Goal: Task Accomplishment & Management: Use online tool/utility

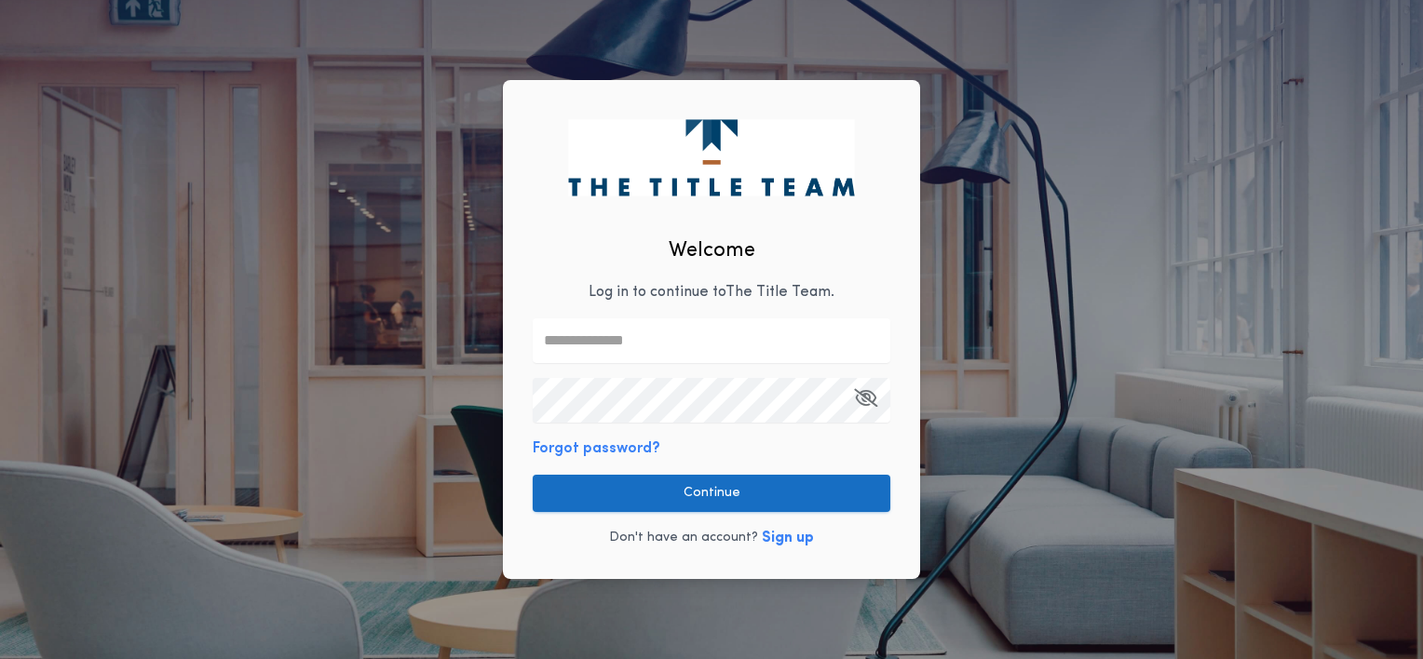
type input "**********"
click at [674, 492] on button "Continue" at bounding box center [712, 493] width 358 height 37
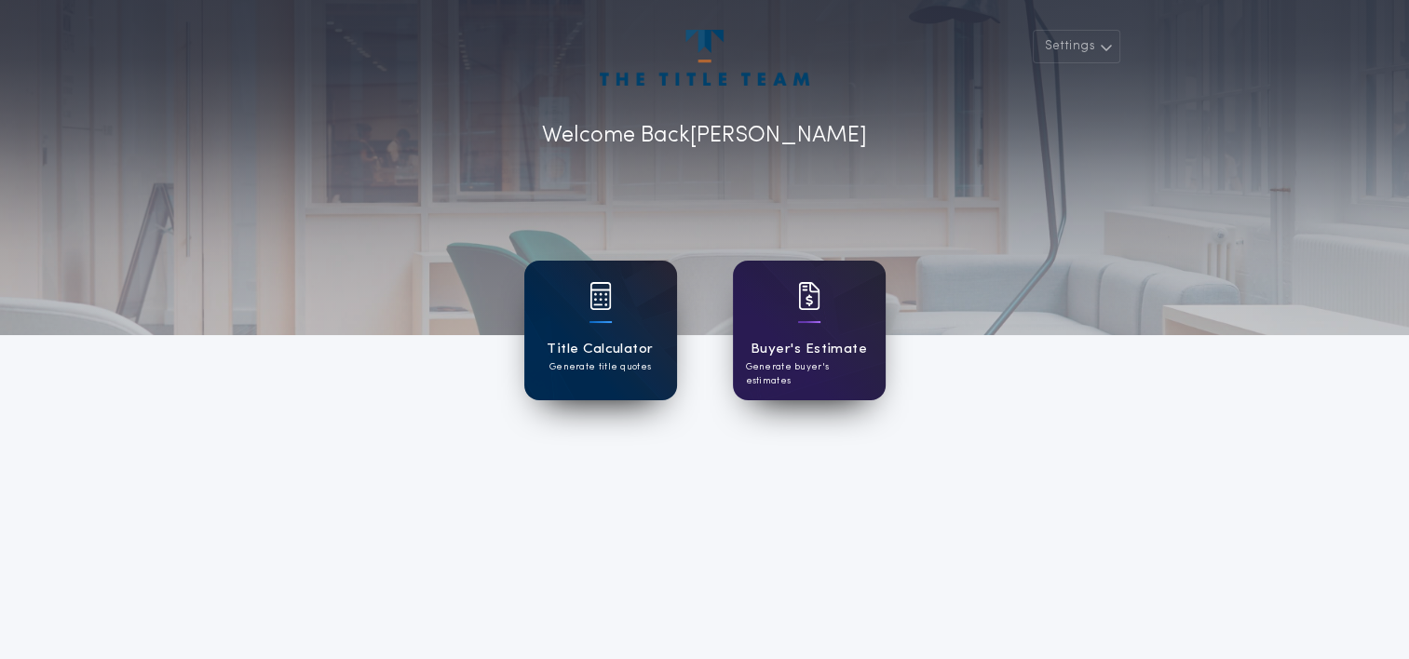
click at [581, 290] on div "Title Calculator Generate title quotes" at bounding box center [600, 331] width 153 height 140
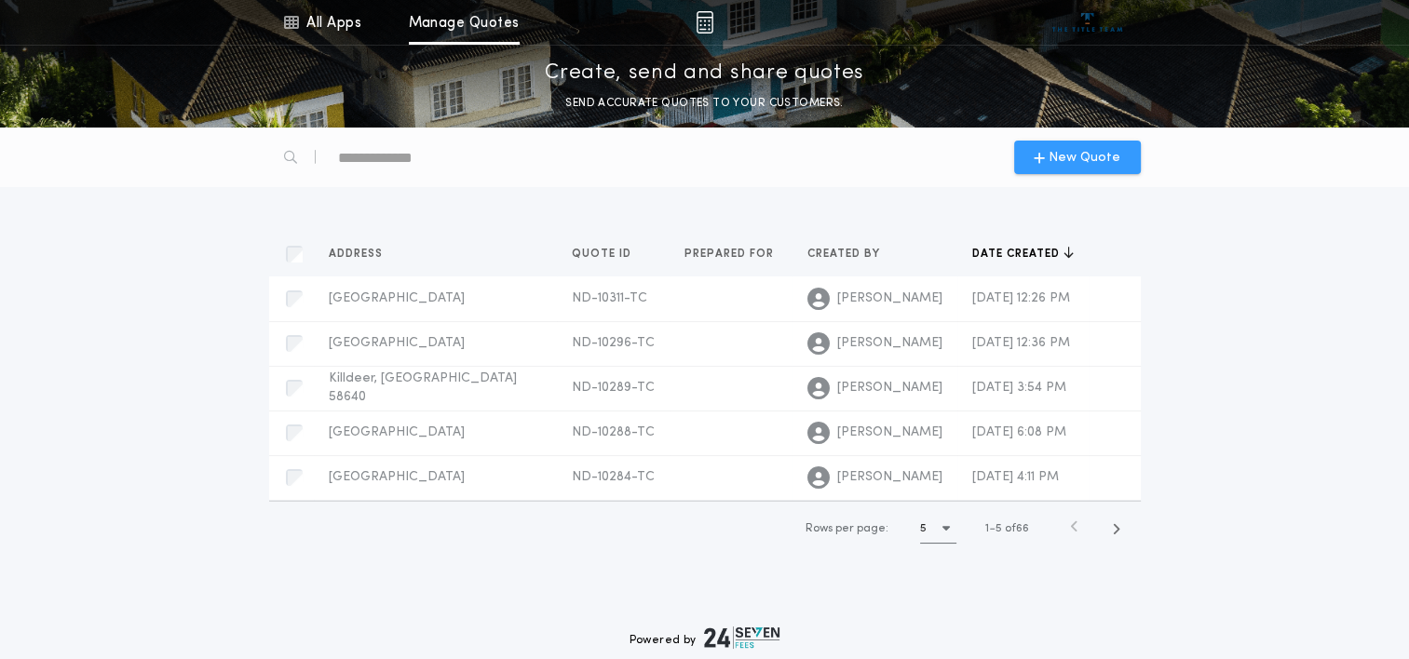
click at [1095, 153] on span "New Quote" at bounding box center [1084, 158] width 72 height 20
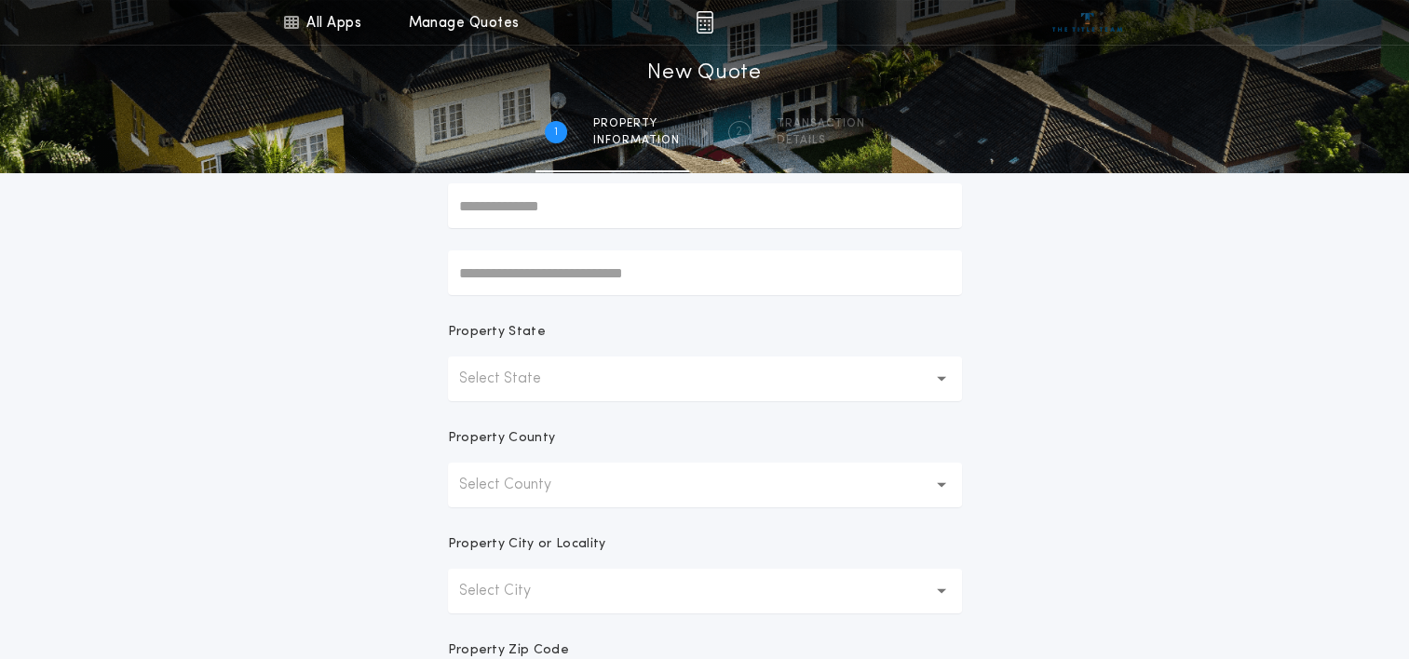
scroll to position [210, 0]
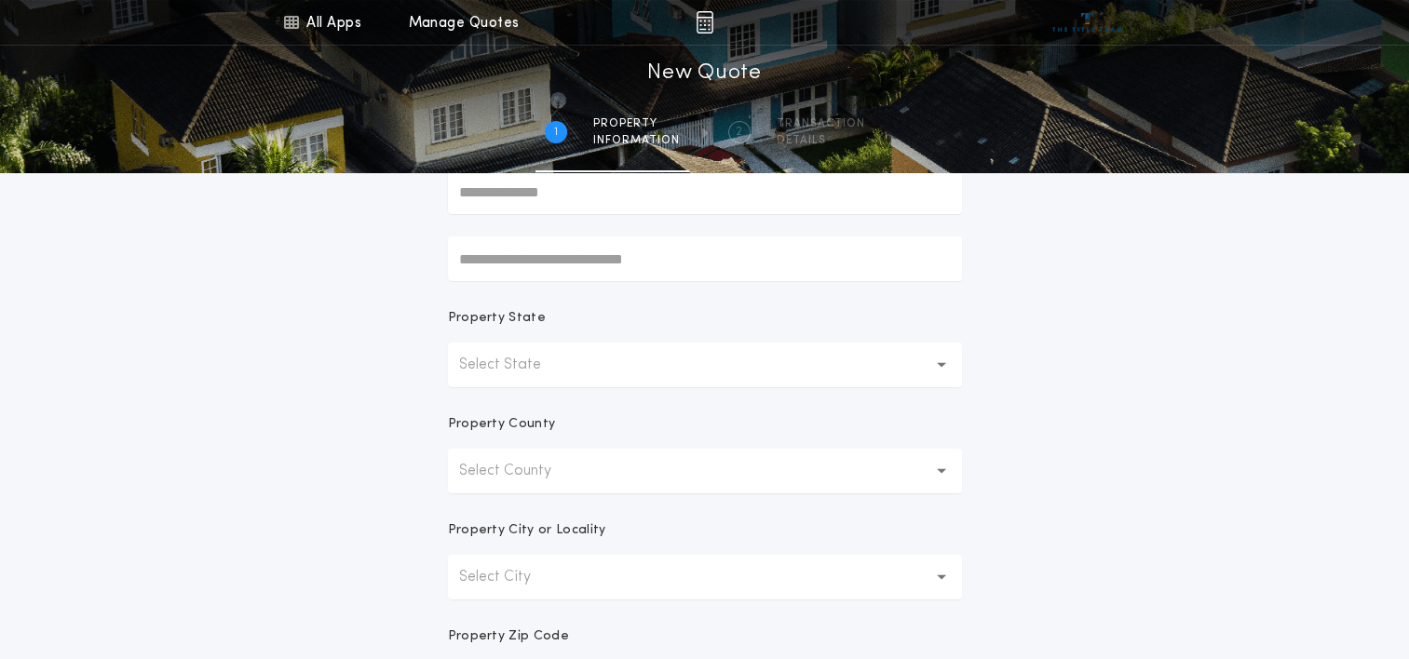
click at [711, 376] on button "Select State" at bounding box center [705, 365] width 514 height 45
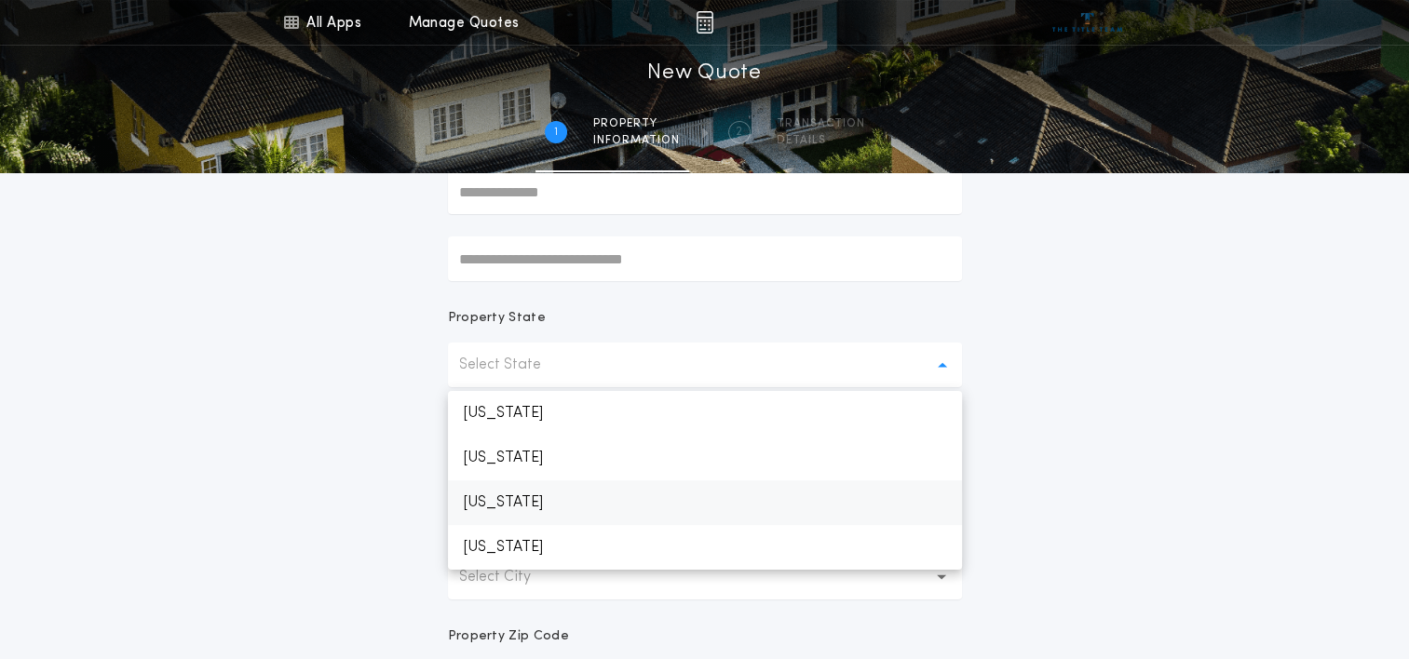
click at [553, 507] on p "[US_STATE]" at bounding box center [705, 502] width 514 height 45
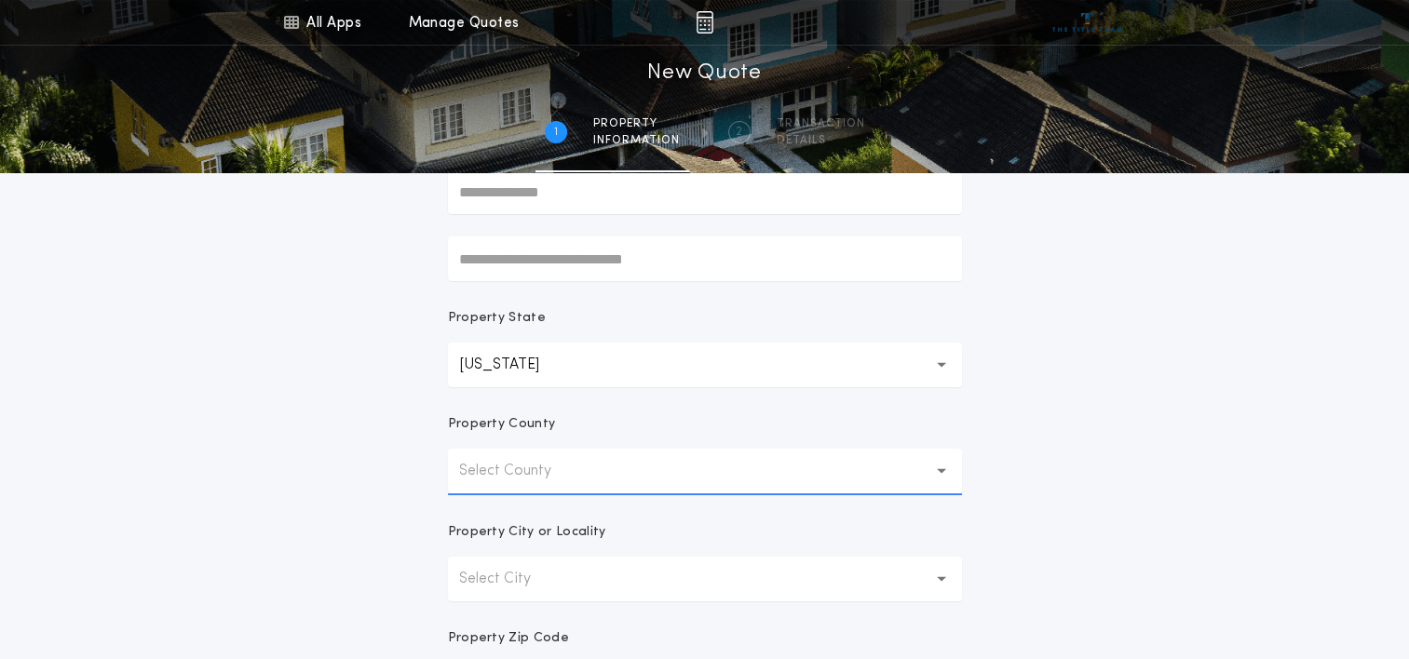
click at [559, 473] on p "Select County" at bounding box center [520, 471] width 122 height 22
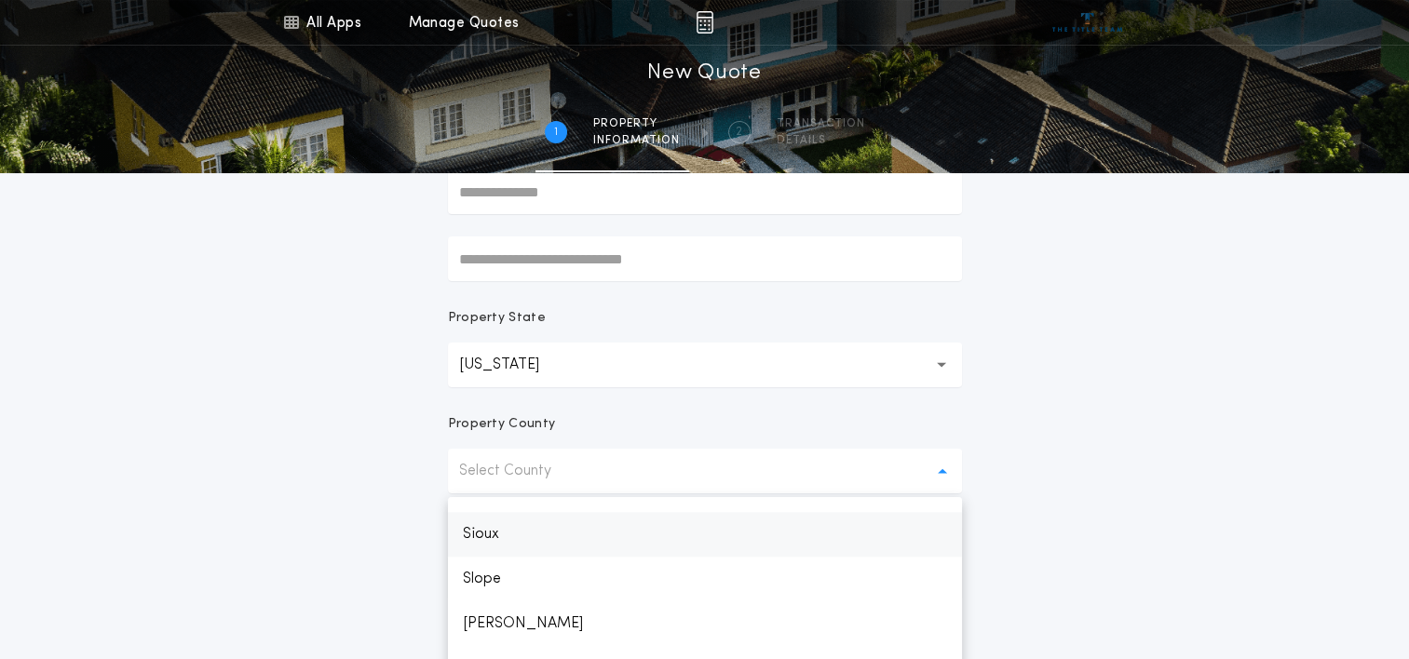
scroll to position [1861, 0]
click at [499, 616] on p "[PERSON_NAME]" at bounding box center [705, 624] width 514 height 45
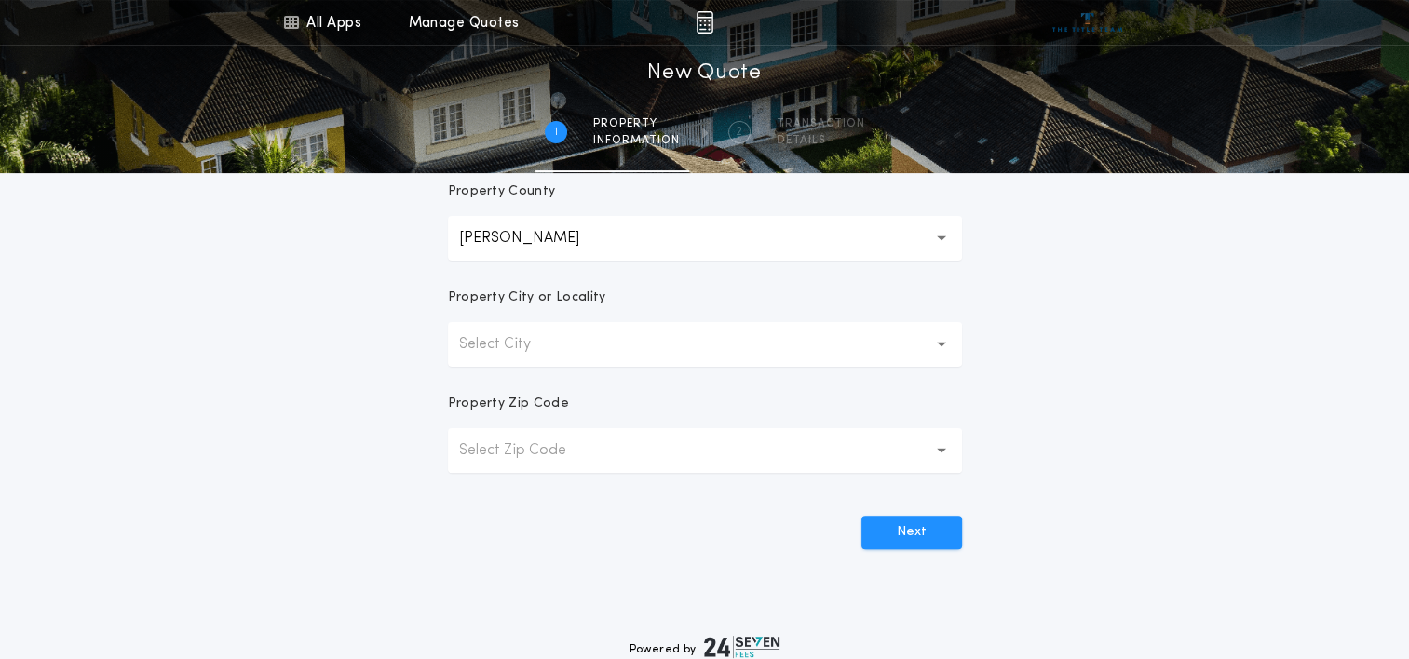
scroll to position [441, 0]
click at [632, 343] on button "Select City" at bounding box center [705, 346] width 514 height 45
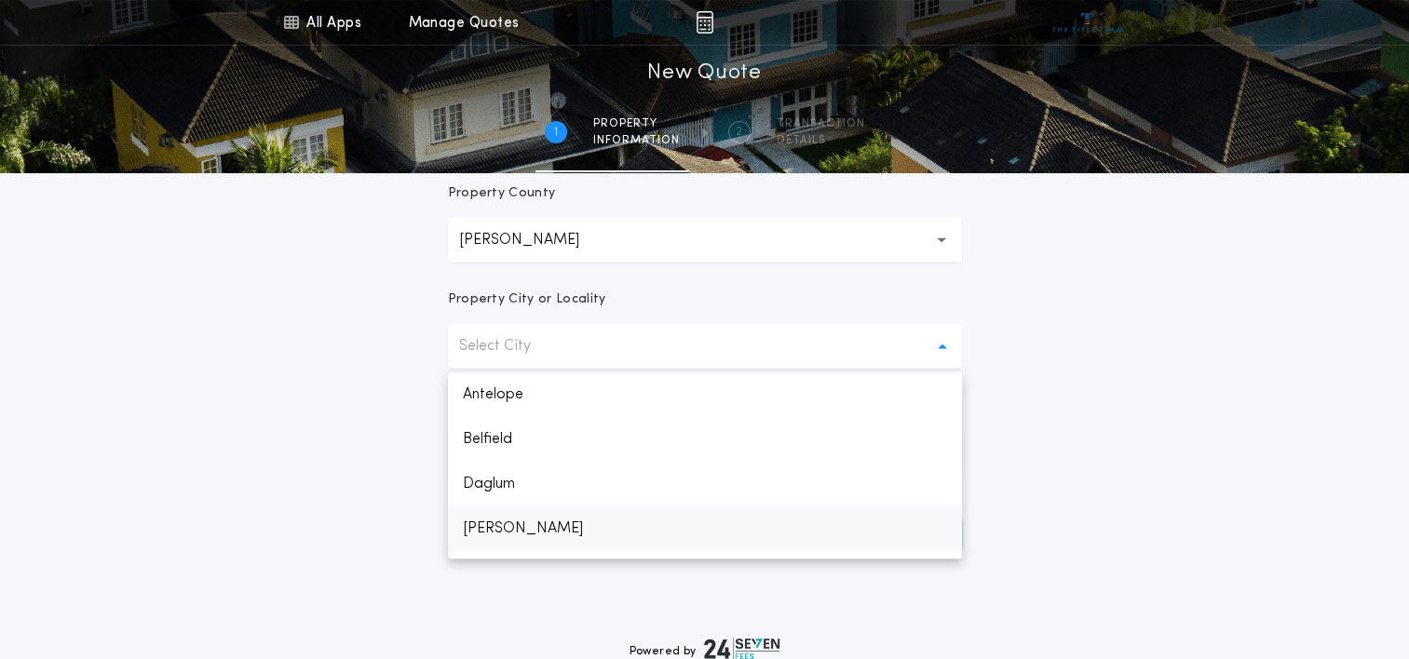
click at [493, 530] on p "[PERSON_NAME]" at bounding box center [705, 529] width 514 height 45
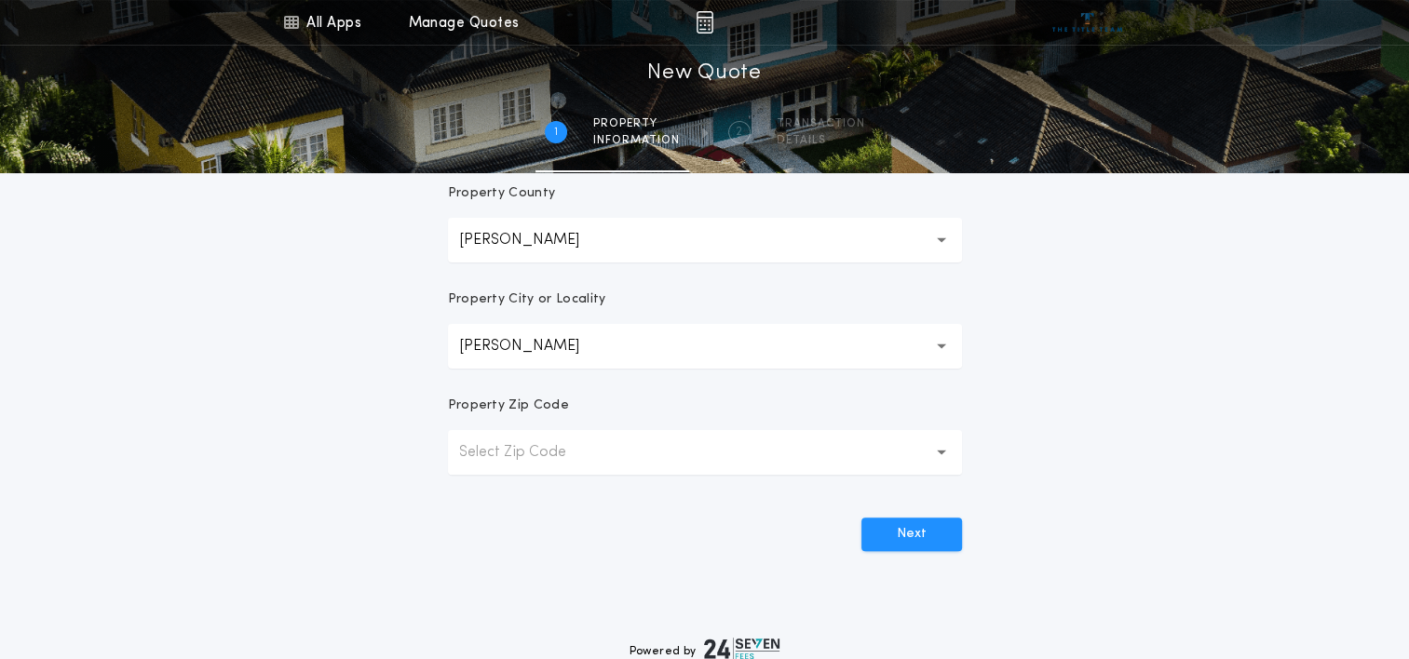
click at [573, 436] on button "Select Zip Code" at bounding box center [705, 452] width 514 height 45
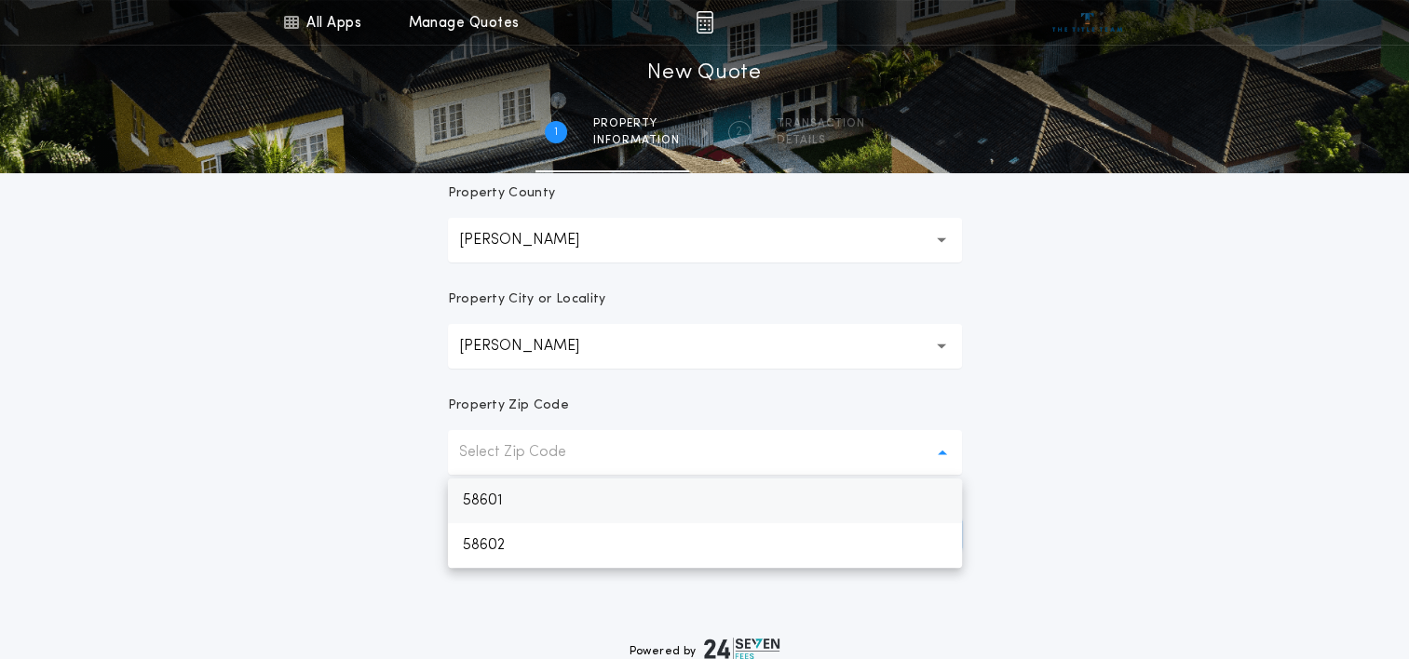
click at [528, 499] on p "58601" at bounding box center [705, 501] width 514 height 45
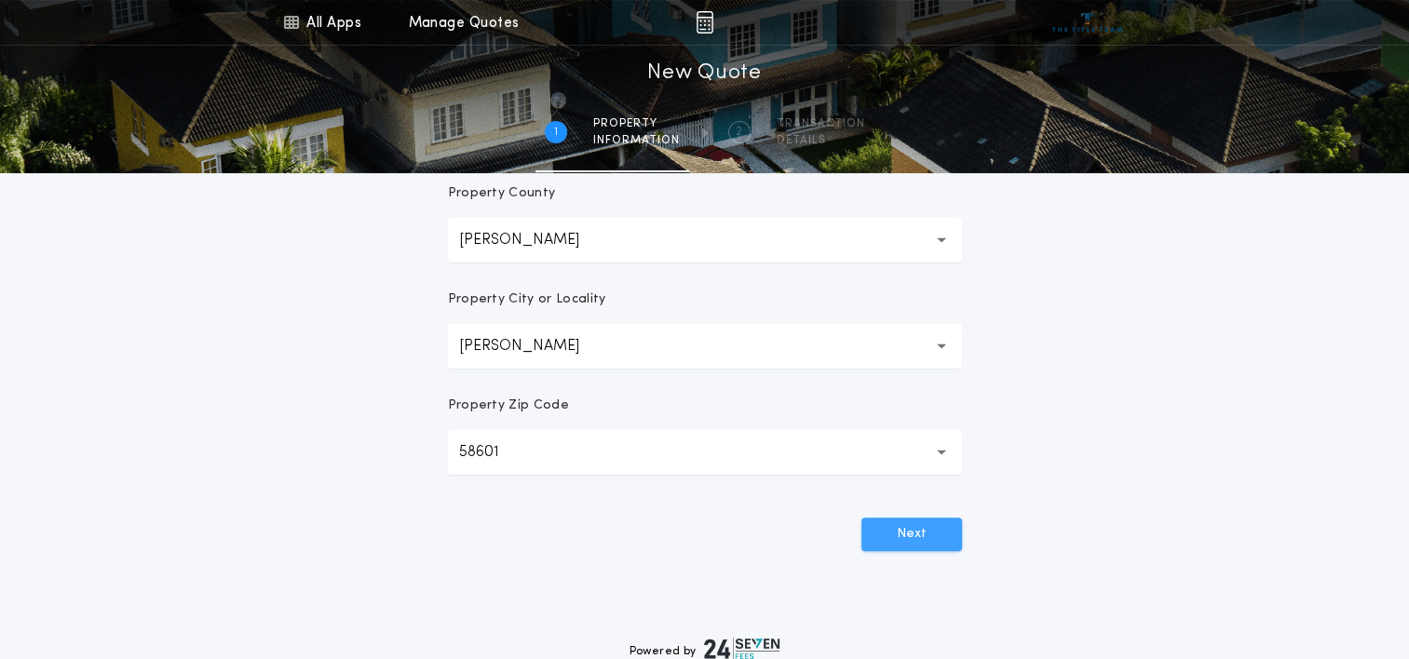
click at [916, 544] on button "Next" at bounding box center [911, 535] width 101 height 34
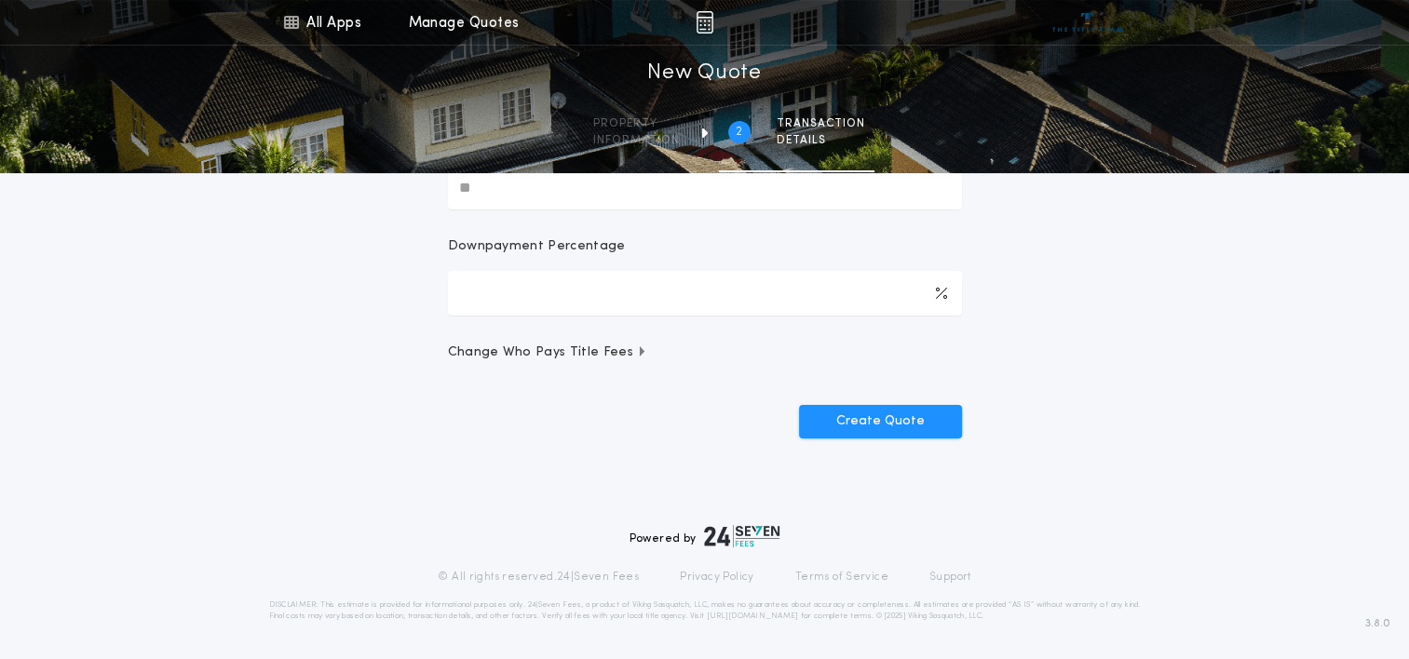
scroll to position [0, 0]
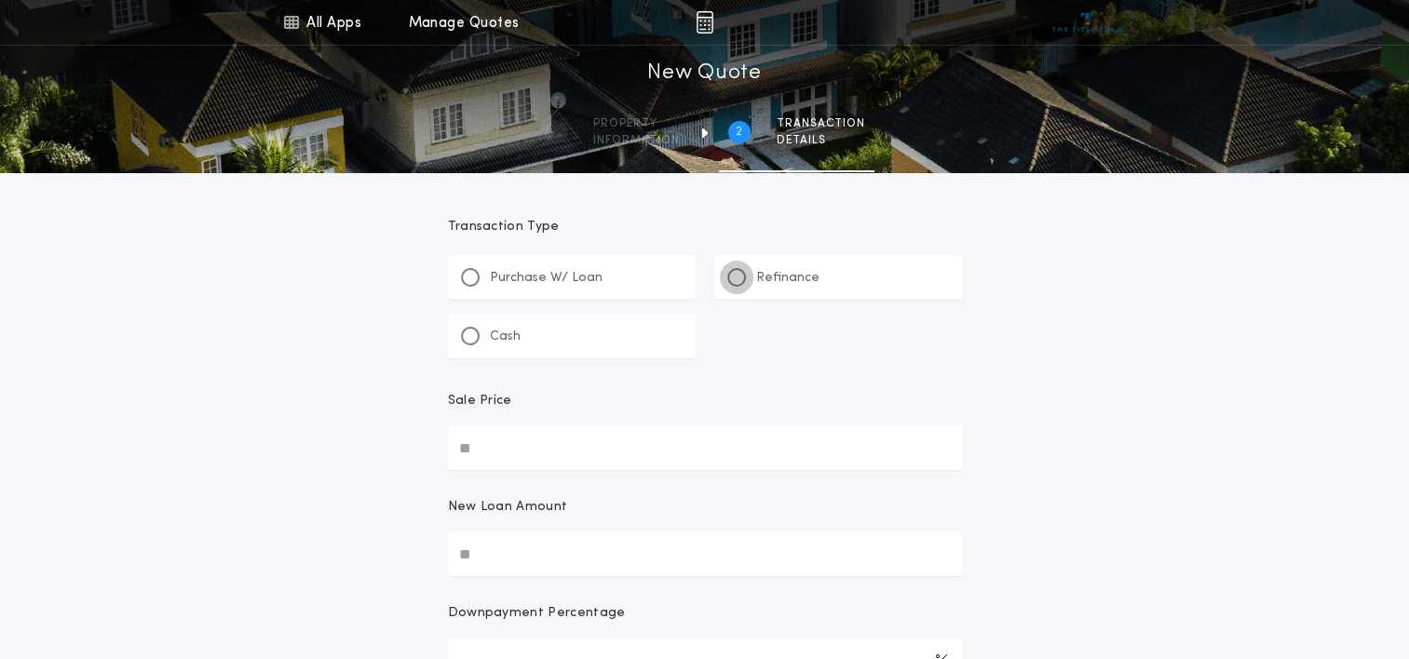
click at [742, 278] on div at bounding box center [736, 277] width 19 height 19
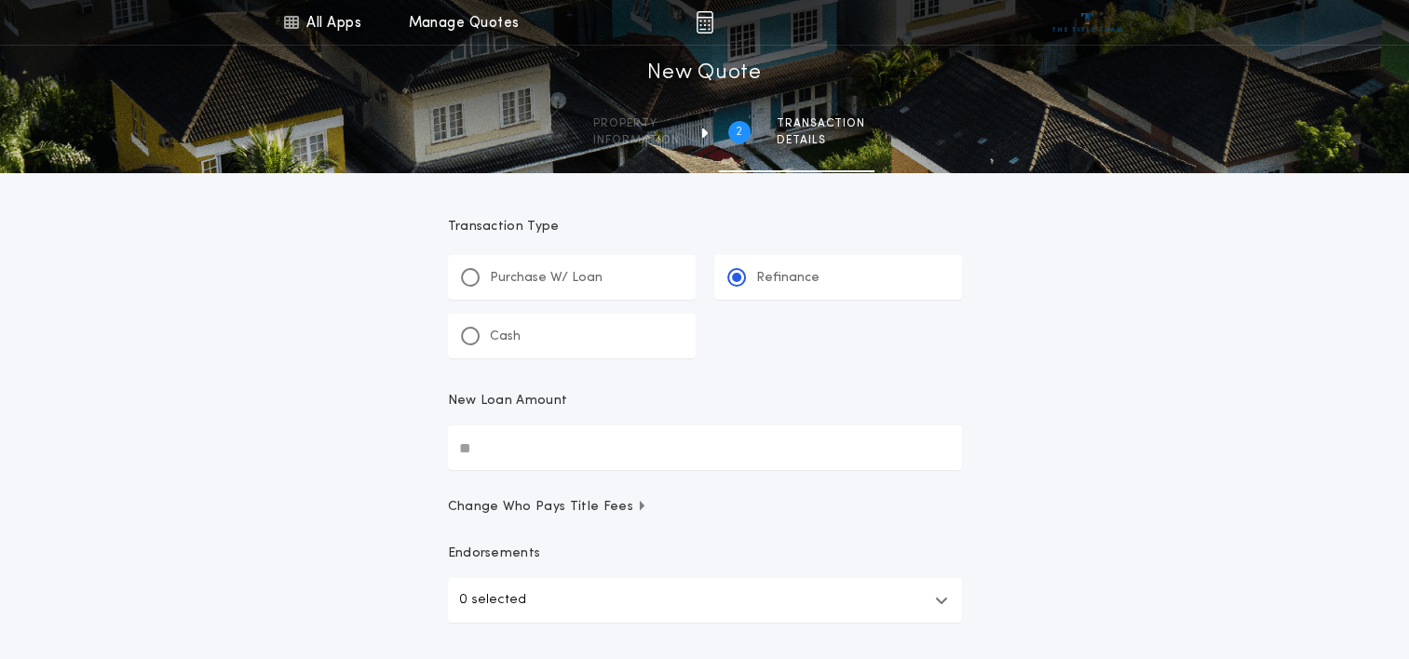
click at [510, 454] on input "New Loan Amount" at bounding box center [705, 447] width 514 height 45
type input "********"
click at [1061, 533] on div "All Apps Title Calculator Buyer's Estimate Menu All Apps Manage Quotes 2 /2 New…" at bounding box center [704, 385] width 1409 height 771
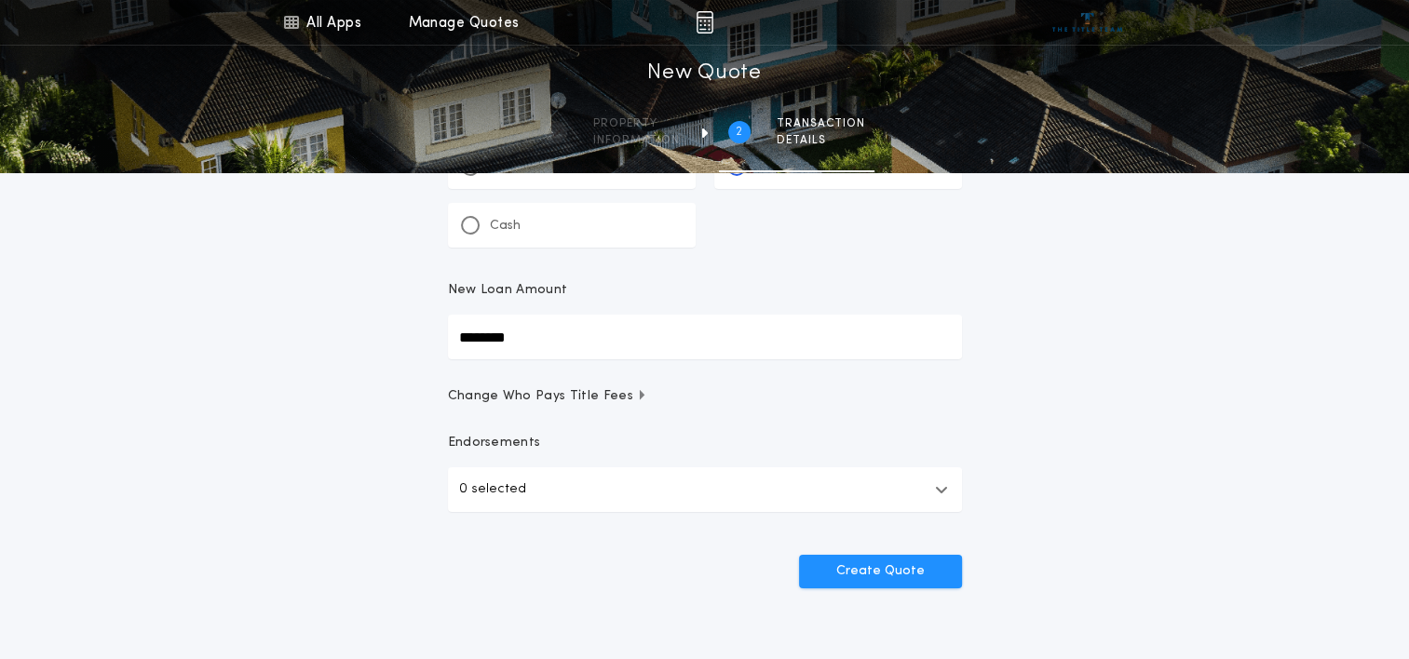
scroll to position [112, 0]
click at [849, 578] on button "Create Quote" at bounding box center [880, 571] width 163 height 34
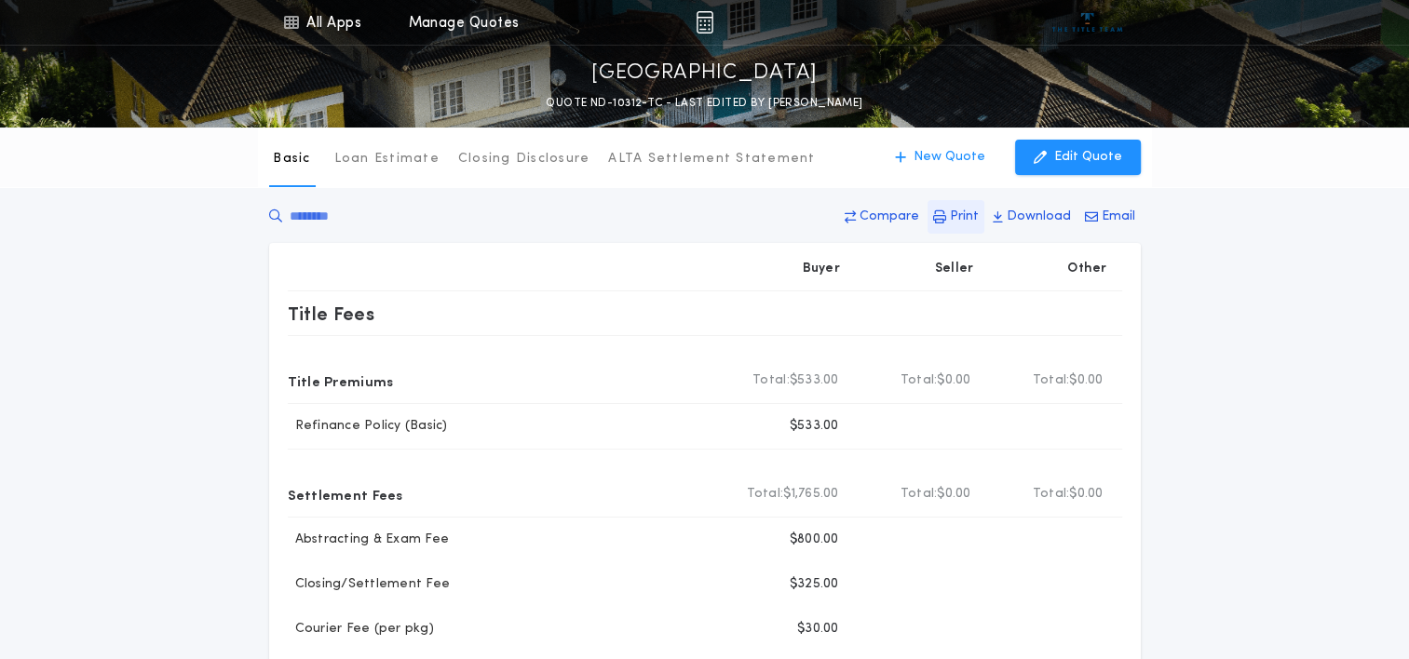
click at [958, 213] on p "Print" at bounding box center [964, 217] width 29 height 19
